Goal: Information Seeking & Learning: Learn about a topic

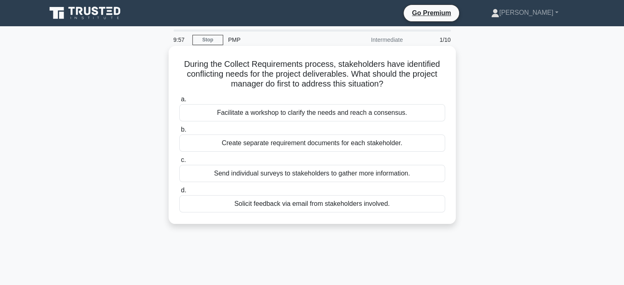
click at [299, 142] on div "Create separate requirement documents for each stakeholder." at bounding box center [312, 143] width 266 height 17
click at [179, 132] on input "b. Create separate requirement documents for each stakeholder." at bounding box center [179, 129] width 0 height 5
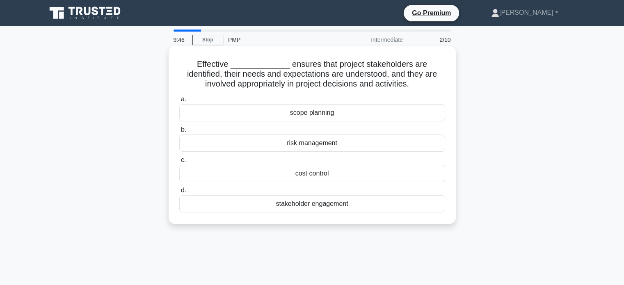
click at [310, 110] on div "scope planning" at bounding box center [312, 112] width 266 height 17
click at [179, 102] on input "a. scope planning" at bounding box center [179, 99] width 0 height 5
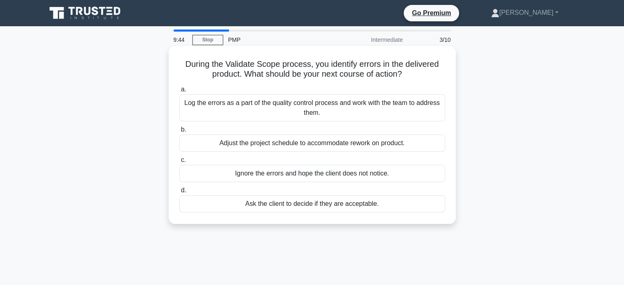
click at [315, 144] on div "Adjust the project schedule to accommodate rework on product." at bounding box center [312, 143] width 266 height 17
click at [179, 132] on input "b. Adjust the project schedule to accommodate rework on product." at bounding box center [179, 129] width 0 height 5
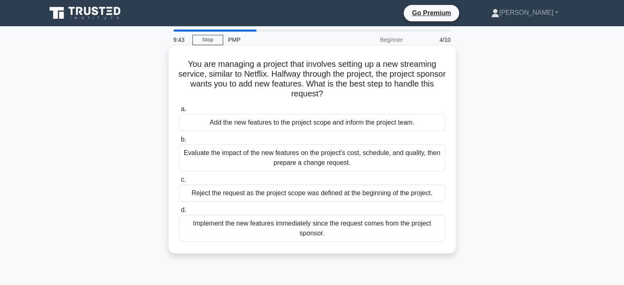
click at [329, 155] on div "Evaluate the impact of the new features on the project's cost, schedule, and qu…" at bounding box center [312, 157] width 266 height 27
click at [179, 142] on input "b. Evaluate the impact of the new features on the project's cost, schedule, and…" at bounding box center [179, 139] width 0 height 5
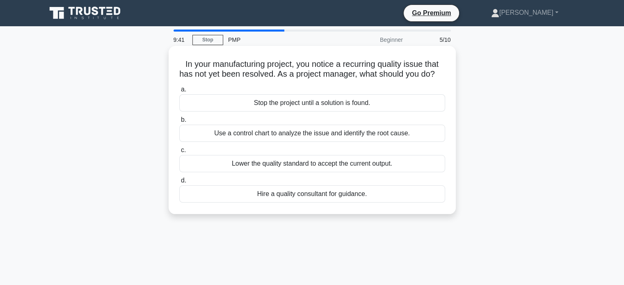
click at [285, 171] on div "Lower the quality standard to accept the current output." at bounding box center [312, 163] width 266 height 17
click at [179, 153] on input "c. Lower the quality standard to accept the current output." at bounding box center [179, 150] width 0 height 5
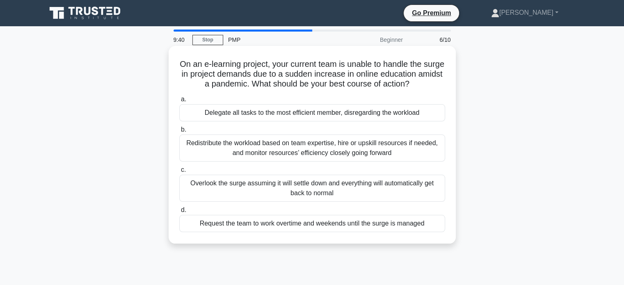
click at [289, 152] on div "Redistribute the workload based on team expertise, hire or upskill resources if…" at bounding box center [312, 148] width 266 height 27
click at [179, 132] on input "b. Redistribute the workload based on team expertise, hire or upskill resources…" at bounding box center [179, 129] width 0 height 5
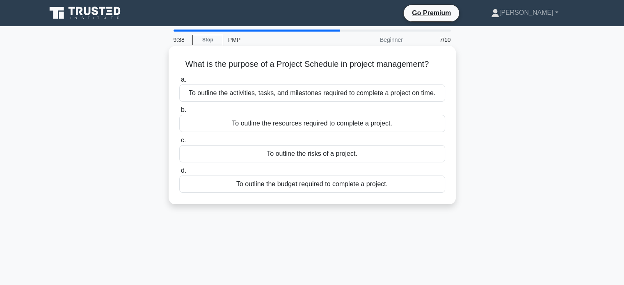
click at [306, 96] on div "To outline the activities, tasks, and milestones required to complete a project…" at bounding box center [312, 92] width 266 height 17
click at [179, 82] on input "a. To outline the activities, tasks, and milestones required to complete a proj…" at bounding box center [179, 79] width 0 height 5
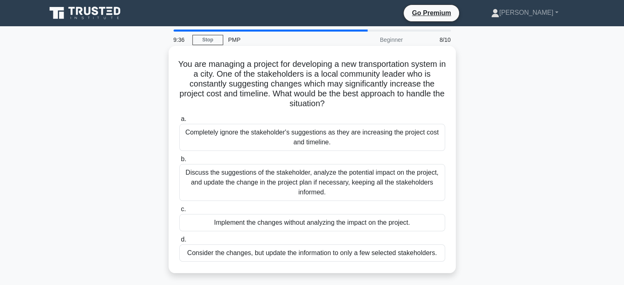
click at [295, 171] on div "Discuss the suggestions of the stakeholder, analyze the potential impact on the…" at bounding box center [312, 182] width 266 height 37
click at [179, 162] on input "b. Discuss the suggestions of the stakeholder, analyze the potential impact on …" at bounding box center [179, 159] width 0 height 5
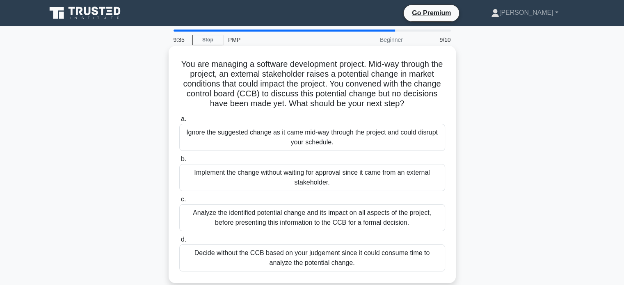
click at [303, 212] on div "Analyze the identified potential change and its impact on all aspects of the pr…" at bounding box center [312, 217] width 266 height 27
click at [179, 202] on input "c. Analyze the identified potential change and its impact on all aspects of the…" at bounding box center [179, 199] width 0 height 5
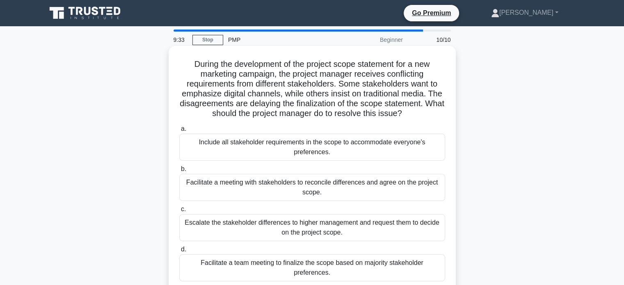
click at [312, 150] on div "Include all stakeholder requirements in the scope to accommodate everyone's pre…" at bounding box center [312, 147] width 266 height 27
click at [179, 132] on input "a. Include all stakeholder requirements in the scope to accommodate everyone's …" at bounding box center [179, 128] width 0 height 5
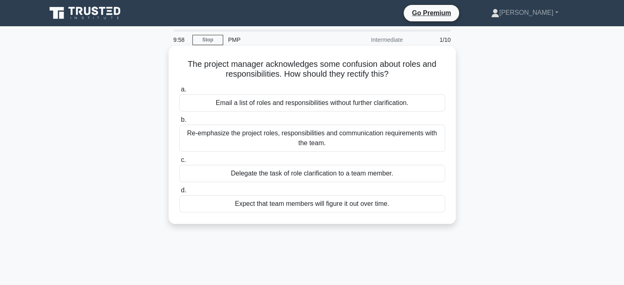
click at [278, 139] on div "Re-emphasize the project roles, responsibilities and communication requirements…" at bounding box center [312, 138] width 266 height 27
click at [179, 123] on input "b. Re-emphasize the project roles, responsibilities and communication requireme…" at bounding box center [179, 119] width 0 height 5
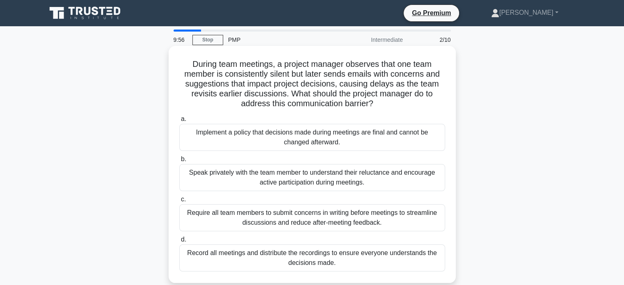
click at [271, 255] on div "Record all meetings and distribute the recordings to ensure everyone understand…" at bounding box center [312, 257] width 266 height 27
click at [179, 242] on input "d. Record all meetings and distribute the recordings to ensure everyone underst…" at bounding box center [179, 239] width 0 height 5
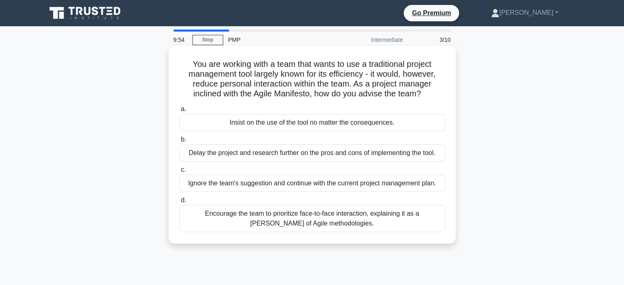
click at [290, 160] on div "Delay the project and research further on the pros and cons of implementing the…" at bounding box center [312, 152] width 266 height 17
click at [179, 142] on input "b. Delay the project and research further on the pros and cons of implementing …" at bounding box center [179, 139] width 0 height 5
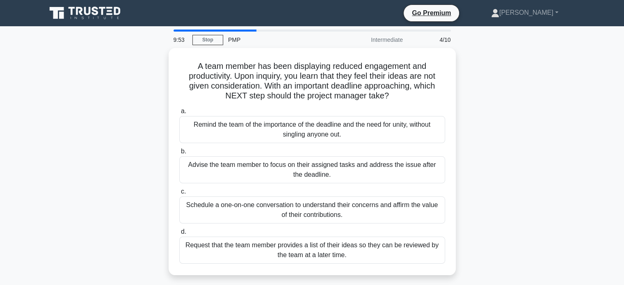
click at [290, 160] on div "Advise the team member to focus on their assigned tasks and address the issue a…" at bounding box center [312, 169] width 266 height 27
click at [179, 154] on input "b. Advise the team member to focus on their assigned tasks and address the issu…" at bounding box center [179, 151] width 0 height 5
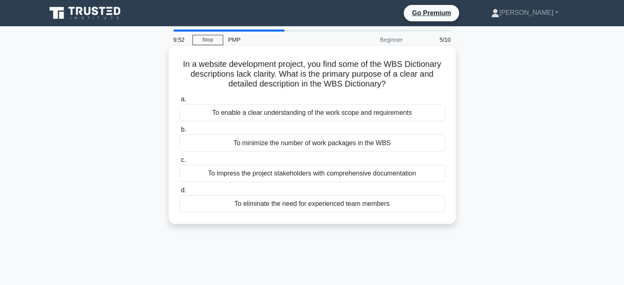
click at [290, 145] on div "To minimize the number of work packages in the WBS" at bounding box center [312, 143] width 266 height 17
click at [179, 132] on input "b. To minimize the number of work packages in the WBS" at bounding box center [179, 129] width 0 height 5
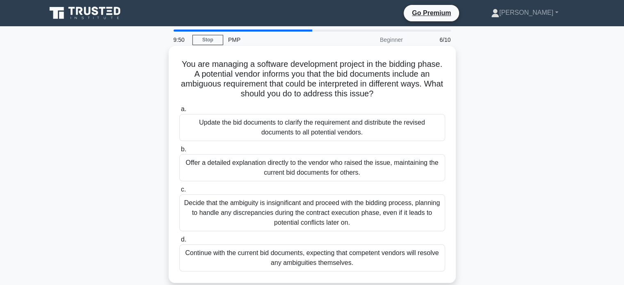
click at [293, 165] on div "Offer a detailed explanation directly to the vendor who raised the issue, maint…" at bounding box center [312, 167] width 266 height 27
click at [179, 152] on input "b. Offer a detailed explanation directly to the vendor who raised the issue, ma…" at bounding box center [179, 149] width 0 height 5
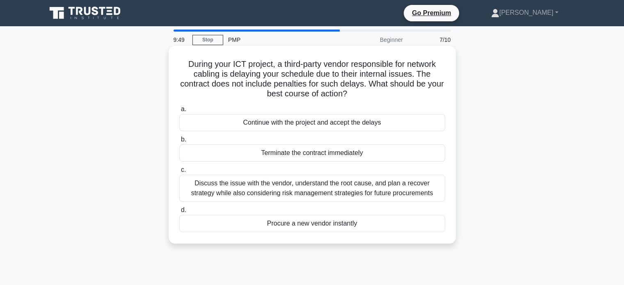
click at [293, 185] on div "Discuss the issue with the vendor, understand the root cause, and plan a recove…" at bounding box center [312, 188] width 266 height 27
click at [179, 173] on input "c. Discuss the issue with the vendor, understand the root cause, and plan a rec…" at bounding box center [179, 169] width 0 height 5
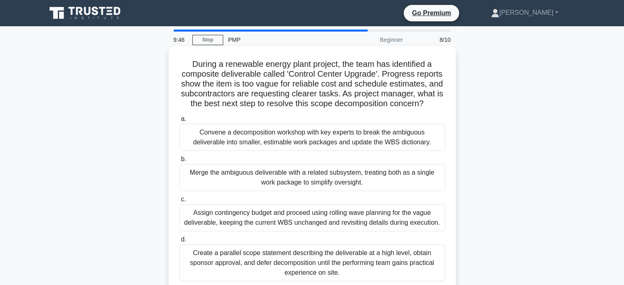
click at [302, 145] on div "Convene a decomposition workshop with key experts to break the ambiguous delive…" at bounding box center [312, 137] width 266 height 27
click at [179, 122] on input "a. Convene a decomposition workshop with key experts to break the ambiguous del…" at bounding box center [179, 118] width 0 height 5
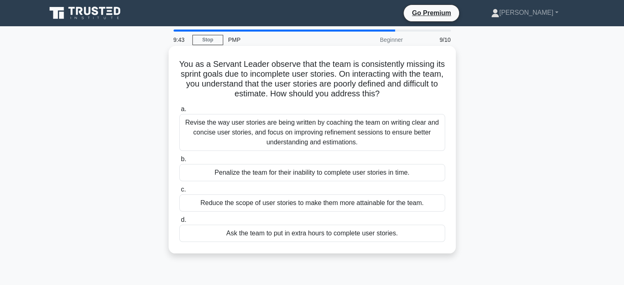
click at [296, 139] on div "Revise the way user stories are being written by coaching the team on writing c…" at bounding box center [312, 132] width 266 height 37
click at [179, 112] on input "a. Revise the way user stories are being written by coaching the team on writin…" at bounding box center [179, 109] width 0 height 5
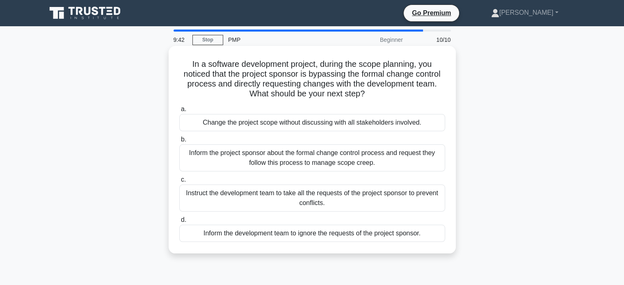
click at [314, 162] on div "Inform the project sponsor about the formal change control process and request …" at bounding box center [312, 157] width 266 height 27
click at [179, 142] on input "b. Inform the project sponsor about the formal change control process and reque…" at bounding box center [179, 139] width 0 height 5
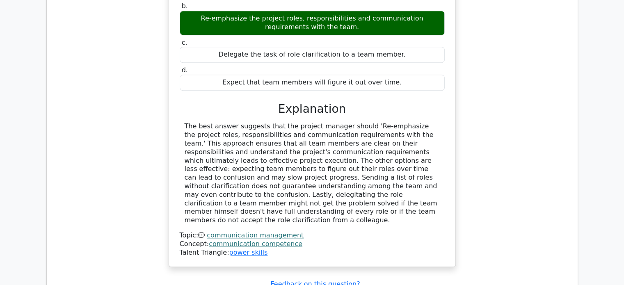
scroll to position [805, 0]
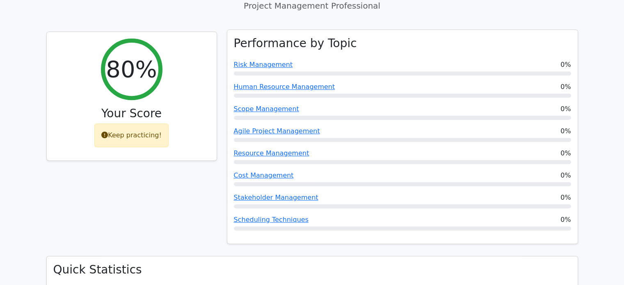
scroll to position [338, 0]
